Goal: Obtain resource: Download file/media

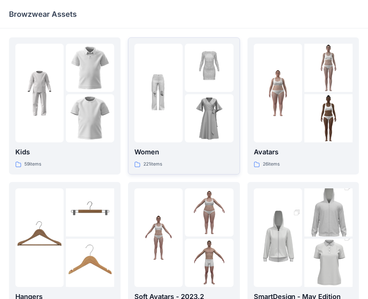
click at [184, 125] on div at bounding box center [183, 93] width 99 height 99
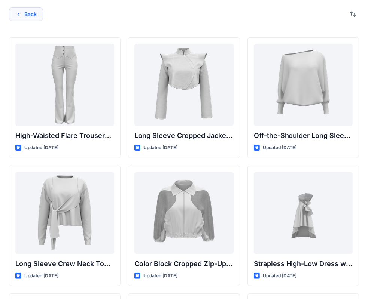
click at [18, 16] on icon "button" at bounding box center [18, 14] width 6 height 6
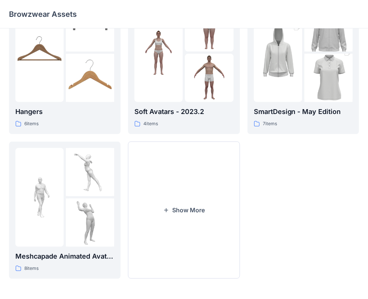
scroll to position [186, 0]
click at [319, 57] on img at bounding box center [328, 78] width 48 height 73
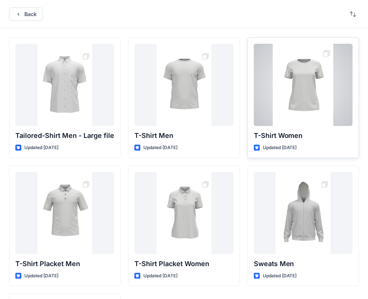
click at [317, 108] on div at bounding box center [303, 85] width 99 height 82
click at [317, 108] on div "Back Tailored-Shirt Men - Large file Updated [DATE] T-Shirt Placket Men Updated…" at bounding box center [184, 212] width 368 height 424
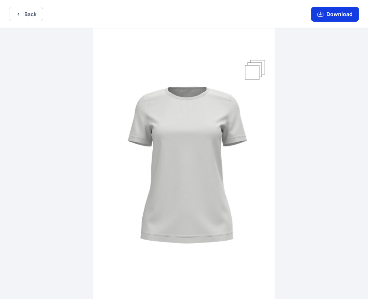
click at [342, 12] on button "Download" at bounding box center [335, 14] width 48 height 15
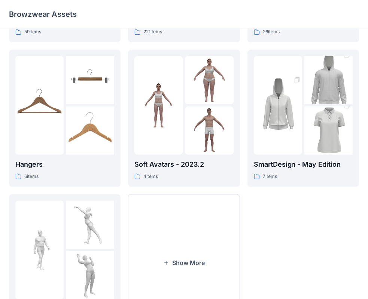
scroll to position [133, 0]
click at [314, 117] on img at bounding box center [328, 130] width 48 height 73
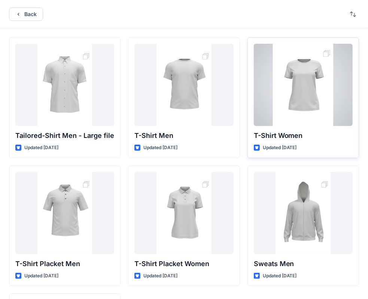
click at [287, 131] on p "T-Shirt Women" at bounding box center [303, 136] width 99 height 10
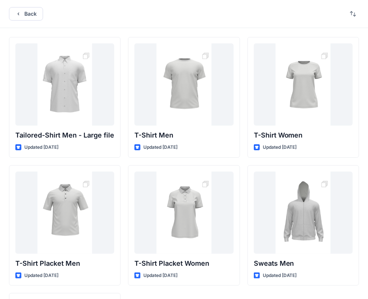
click at [250, 291] on div "T-Shirt Women Updated 2 years ago Sweats Men Updated 2 years ago" at bounding box center [303, 225] width 112 height 377
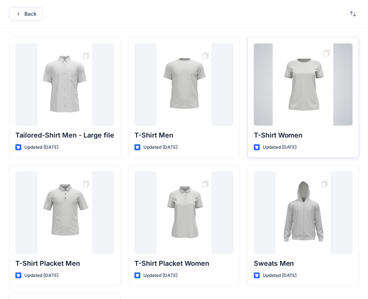
click at [299, 103] on div at bounding box center [303, 84] width 99 height 82
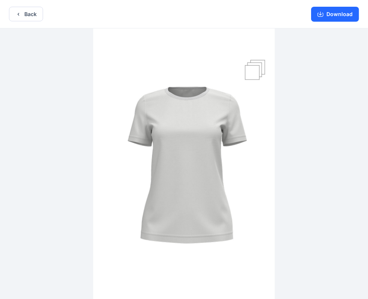
click at [261, 67] on img at bounding box center [184, 164] width 182 height 272
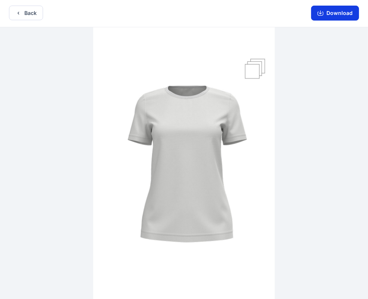
scroll to position [1, 0]
click at [338, 15] on button "Download" at bounding box center [335, 12] width 48 height 15
click at [28, 11] on button "Back" at bounding box center [26, 12] width 34 height 15
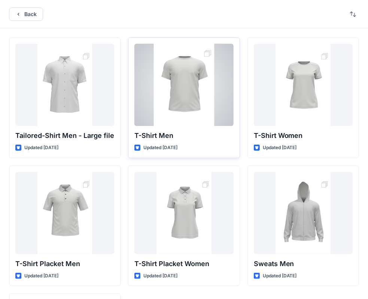
click at [189, 103] on div at bounding box center [183, 85] width 99 height 82
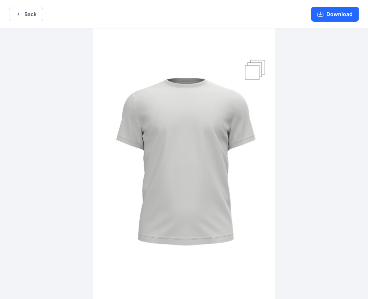
click at [258, 67] on img at bounding box center [184, 164] width 182 height 272
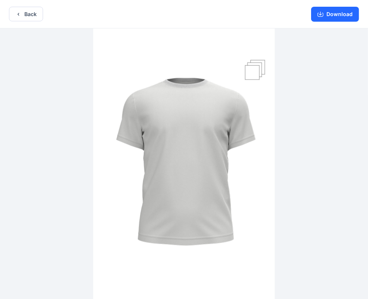
drag, startPoint x: 258, startPoint y: 67, endPoint x: 266, endPoint y: 53, distance: 16.4
click at [266, 53] on img at bounding box center [184, 164] width 182 height 272
click at [338, 15] on button "Download" at bounding box center [335, 14] width 48 height 15
